Goal: Task Accomplishment & Management: Complete application form

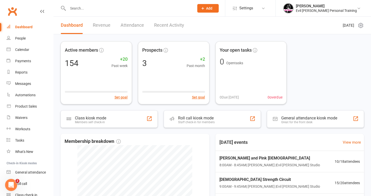
click at [75, 5] on input "text" at bounding box center [128, 8] width 124 height 7
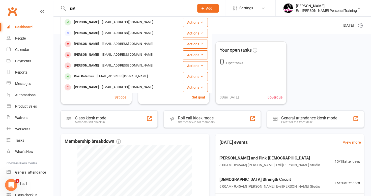
click at [84, 5] on input "pat" at bounding box center [128, 8] width 124 height 7
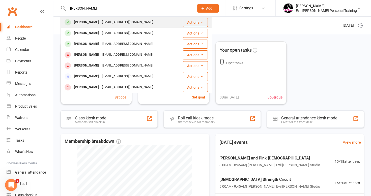
type input "pat miller"
click at [89, 22] on div "Patricia Miller" at bounding box center [86, 22] width 28 height 7
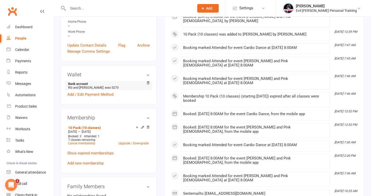
scroll to position [177, 0]
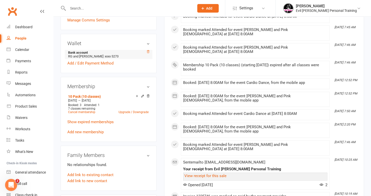
click at [149, 51] on icon at bounding box center [148, 52] width 4 height 4
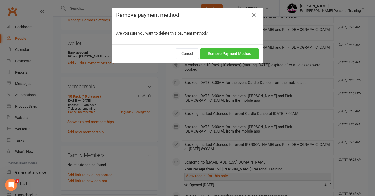
click at [221, 54] on button "Remove Payment Method" at bounding box center [229, 53] width 59 height 11
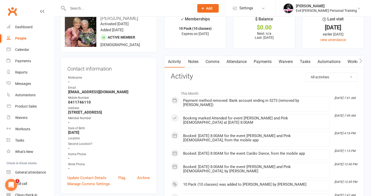
scroll to position [0, 0]
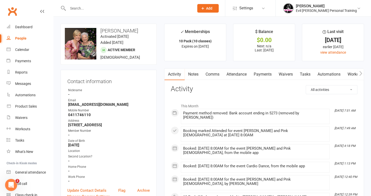
click at [288, 71] on link "Waivers" at bounding box center [285, 75] width 21 height 12
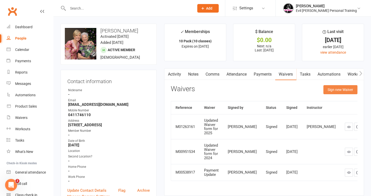
click at [335, 89] on button "Sign new Waiver" at bounding box center [341, 89] width 34 height 9
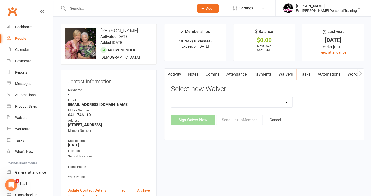
click at [233, 101] on select "Evil Barbee Wavier Form Evil Barbee Wavier Form for Soul Sister Updated Waiver …" at bounding box center [231, 102] width 121 height 10
select select "9082"
click at [171, 97] on select "Evil Barbee Wavier Form Evil Barbee Wavier Form for Soul Sister Updated Waiver …" at bounding box center [231, 102] width 121 height 10
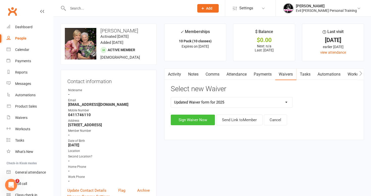
click at [201, 119] on button "Sign Waiver Now" at bounding box center [193, 120] width 44 height 11
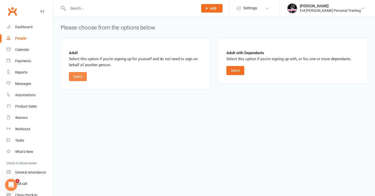
click at [81, 76] on button "Select" at bounding box center [78, 76] width 18 height 9
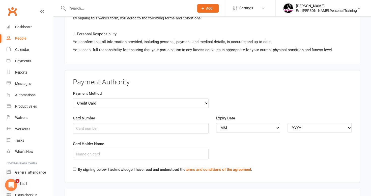
scroll to position [480, 0]
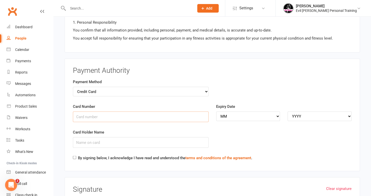
click at [85, 114] on input "Card Number" at bounding box center [141, 117] width 136 height 11
click at [127, 91] on select "Credit Card Bank Account" at bounding box center [141, 92] width 136 height 10
click at [140, 87] on select "Credit Card Bank Account" at bounding box center [141, 92] width 136 height 10
select select "bank_account"
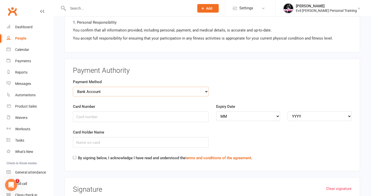
click at [73, 87] on select "Credit Card Bank Account" at bounding box center [141, 92] width 136 height 10
drag, startPoint x: 85, startPoint y: 113, endPoint x: 93, endPoint y: 112, distance: 8.2
click at [85, 113] on input "BSB" at bounding box center [141, 117] width 136 height 11
type input "064"
click at [247, 112] on input "Account Number" at bounding box center [284, 117] width 136 height 11
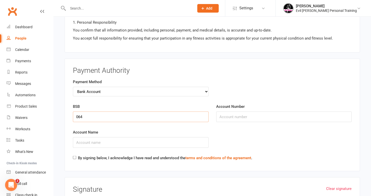
click at [85, 112] on input "064" at bounding box center [141, 117] width 136 height 11
click at [98, 112] on input "064" at bounding box center [141, 117] width 136 height 11
type input "064000"
click at [227, 113] on input "Account Number" at bounding box center [284, 117] width 136 height 11
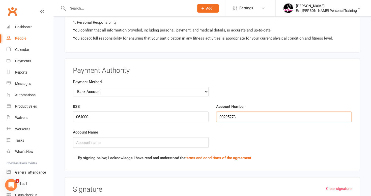
type input "00295273"
click at [104, 137] on input "Account Name" at bounding box center [141, 142] width 136 height 11
type input "P"
type input "R J and P J Miller"
drag, startPoint x: 73, startPoint y: 152, endPoint x: 103, endPoint y: 155, distance: 30.2
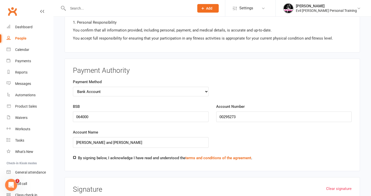
click at [73, 156] on input "By signing below, I acknowledge I have read and understood the terms and condit…" at bounding box center [74, 157] width 3 height 3
checkbox input "true"
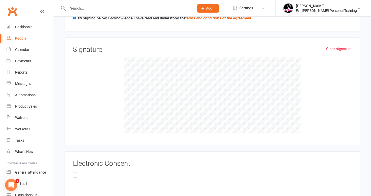
scroll to position [647, 0]
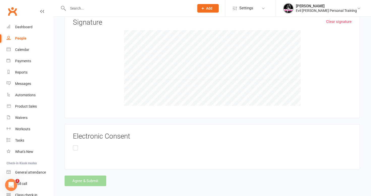
click at [75, 145] on label at bounding box center [77, 150] width 8 height 10
click at [75, 145] on input "checkbox" at bounding box center [74, 145] width 3 height 0
click at [95, 176] on button "Agree & Submit" at bounding box center [86, 181] width 42 height 11
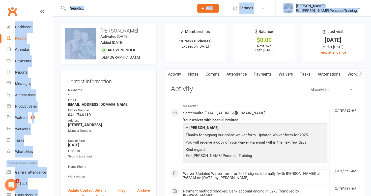
drag, startPoint x: -1, startPoint y: 45, endPoint x: 1, endPoint y: 48, distance: 3.4
click at [1, 1] on header "Prospect Member Non-attending contact Class / event Appointment Task Membership…" at bounding box center [185, 1] width 371 height 0
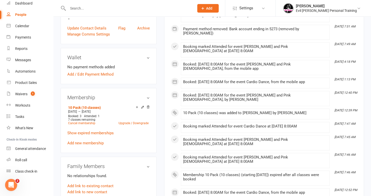
scroll to position [101, 0]
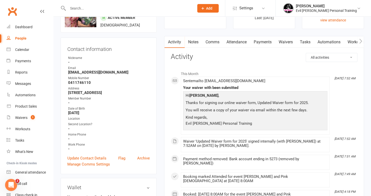
scroll to position [76, 0]
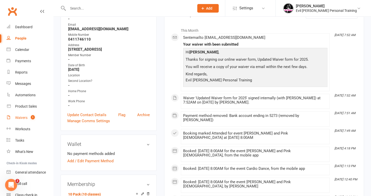
click at [25, 117] on div "Waivers" at bounding box center [21, 118] width 12 height 4
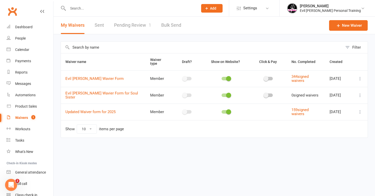
click at [130, 23] on link "Pending Review 1" at bounding box center [132, 25] width 37 height 17
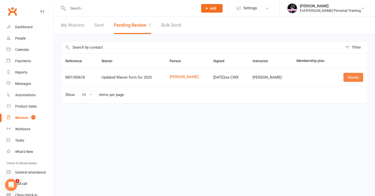
click at [355, 77] on link "Review" at bounding box center [354, 77] width 20 height 9
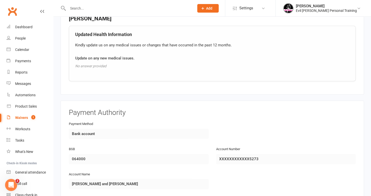
scroll to position [459, 0]
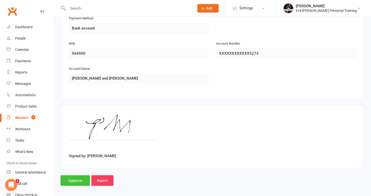
click at [76, 177] on input "Approve" at bounding box center [76, 180] width 30 height 11
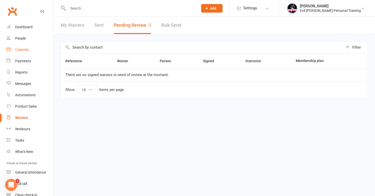
click at [25, 50] on div "Calendar" at bounding box center [22, 50] width 14 height 4
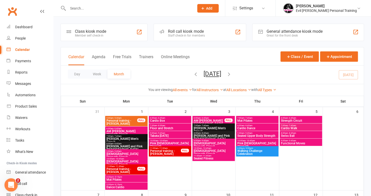
click at [11, 184] on icon "Open Intercom Messenger" at bounding box center [10, 185] width 8 height 8
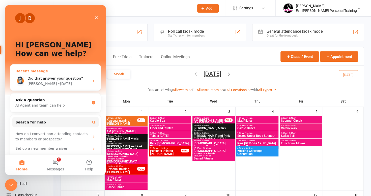
click at [59, 78] on span "Did that answer your question?" at bounding box center [56, 78] width 56 height 4
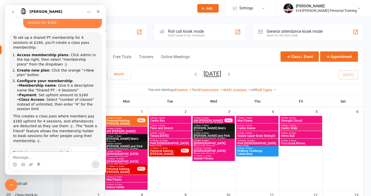
scroll to position [39, 0]
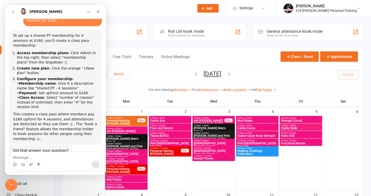
click at [31, 158] on textarea "Message…" at bounding box center [55, 156] width 92 height 9
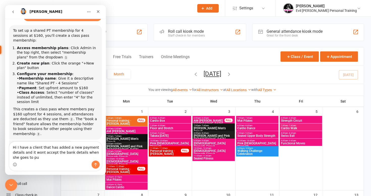
scroll to position [49, 0]
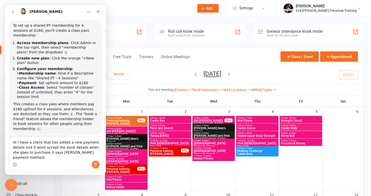
click at [43, 162] on div "Intercom messenger" at bounding box center [55, 165] width 92 height 8
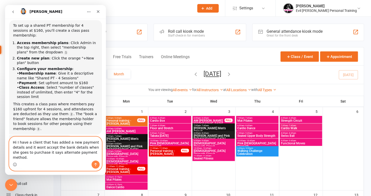
click at [87, 158] on textarea "Hi I have a client that has added a new payment details and it wont accept the …" at bounding box center [55, 149] width 92 height 24
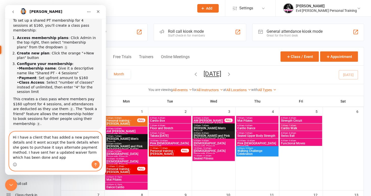
scroll to position [60, 0]
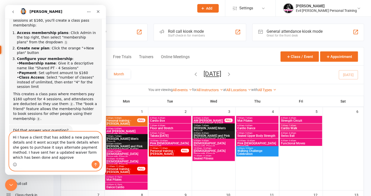
type textarea "Hi I have a client that has added a new payment details and it wont accept the …"
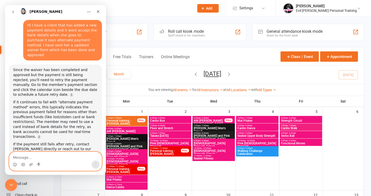
scroll to position [193, 0]
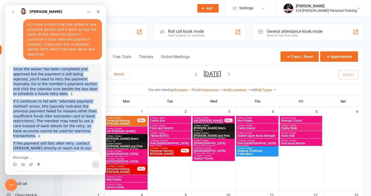
drag, startPoint x: 13, startPoint y: 49, endPoint x: 65, endPoint y: 125, distance: 91.5
click at [65, 125] on div "Since the waiver has been completed and approved but the payment is still being…" at bounding box center [55, 114] width 85 height 94
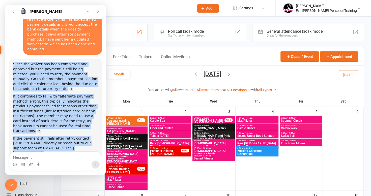
copy div "Since the waiver has been completed and approved but the payment is still being…"
